Goal: Navigation & Orientation: Find specific page/section

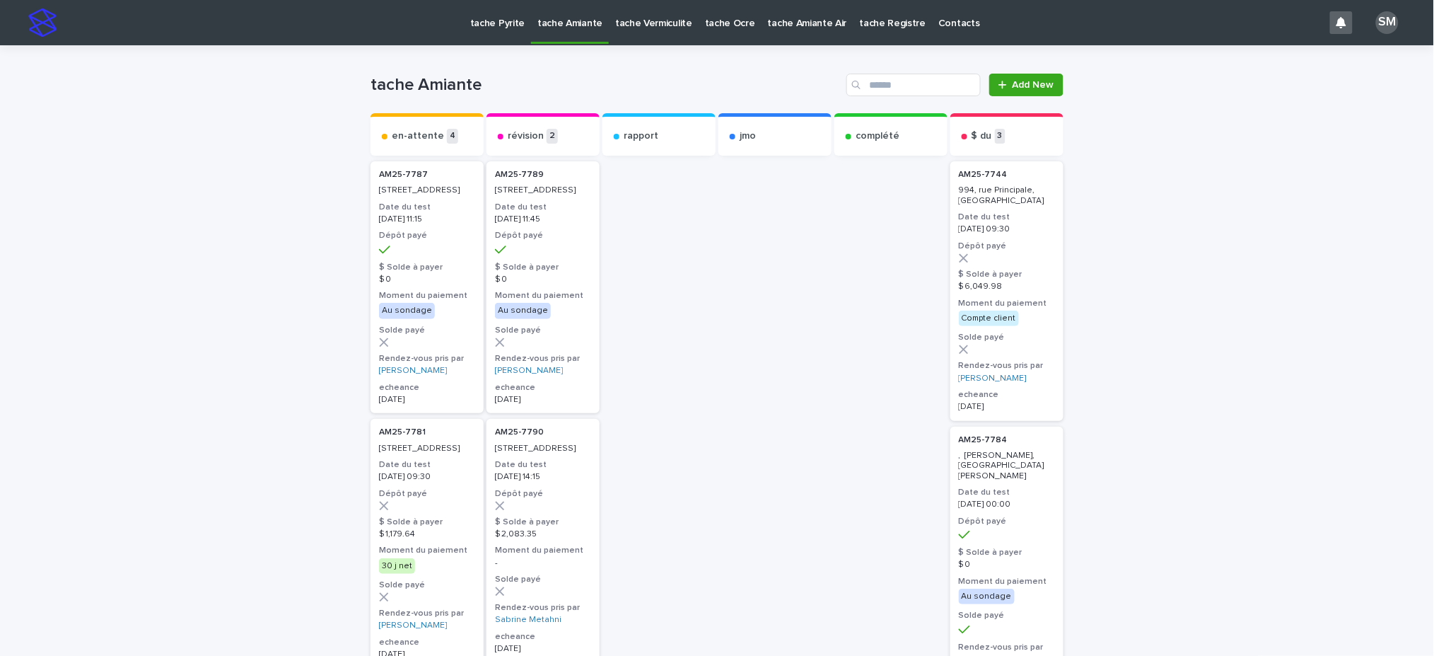
click at [498, 2] on p "tache Pyrite" at bounding box center [497, 15] width 54 height 30
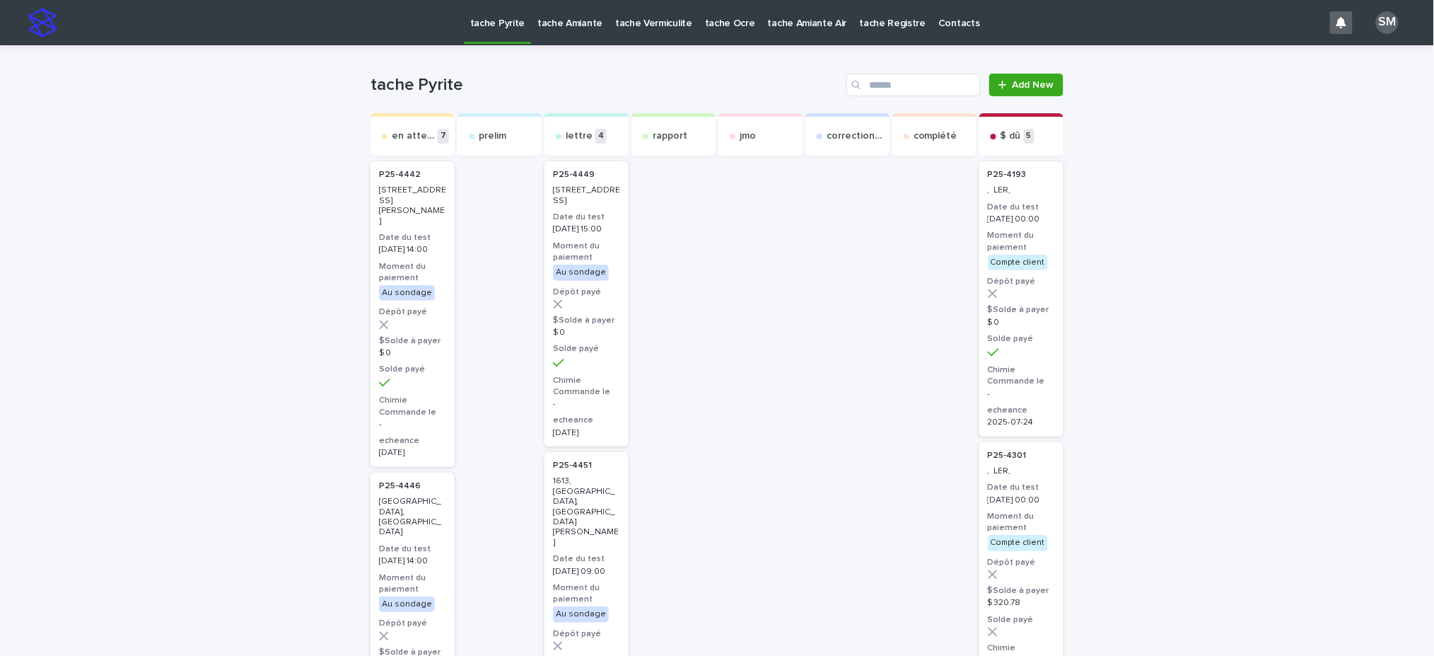
click at [576, 20] on p "tache Amiante" at bounding box center [570, 15] width 65 height 30
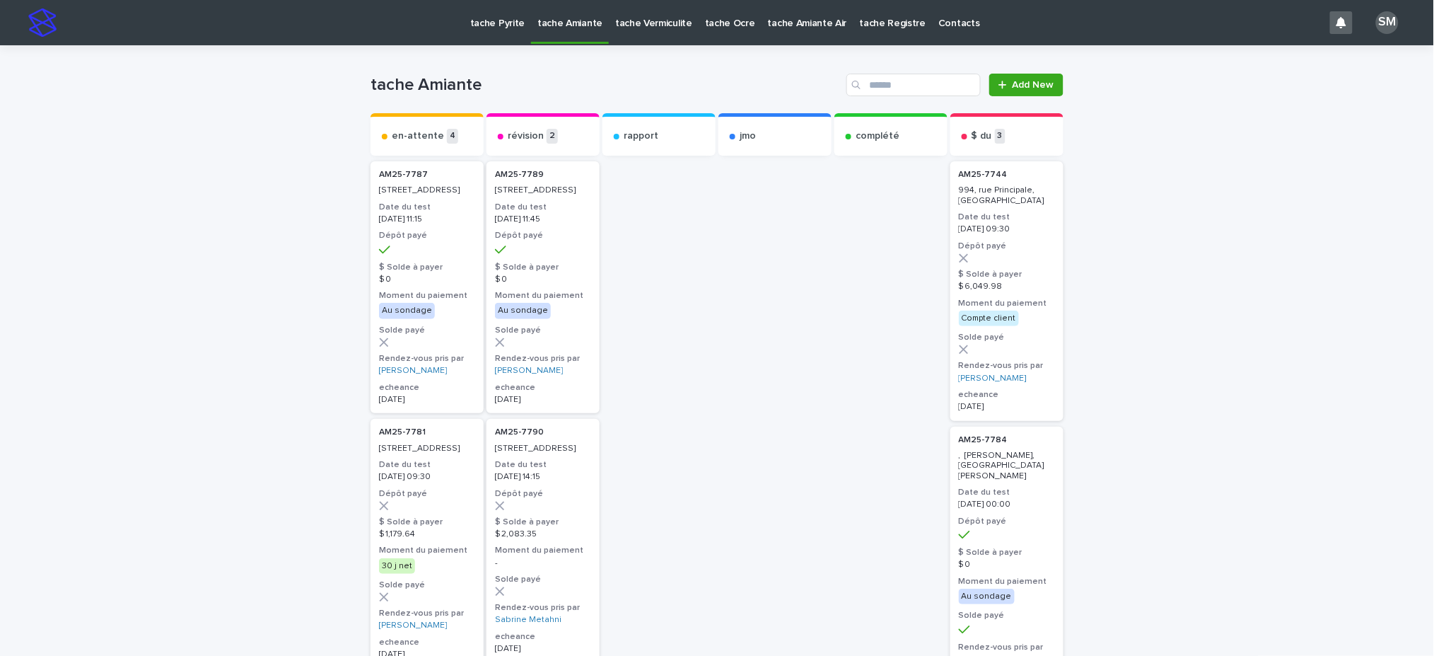
click at [489, 25] on p "tache Pyrite" at bounding box center [497, 15] width 54 height 30
